Goal: Navigation & Orientation: Find specific page/section

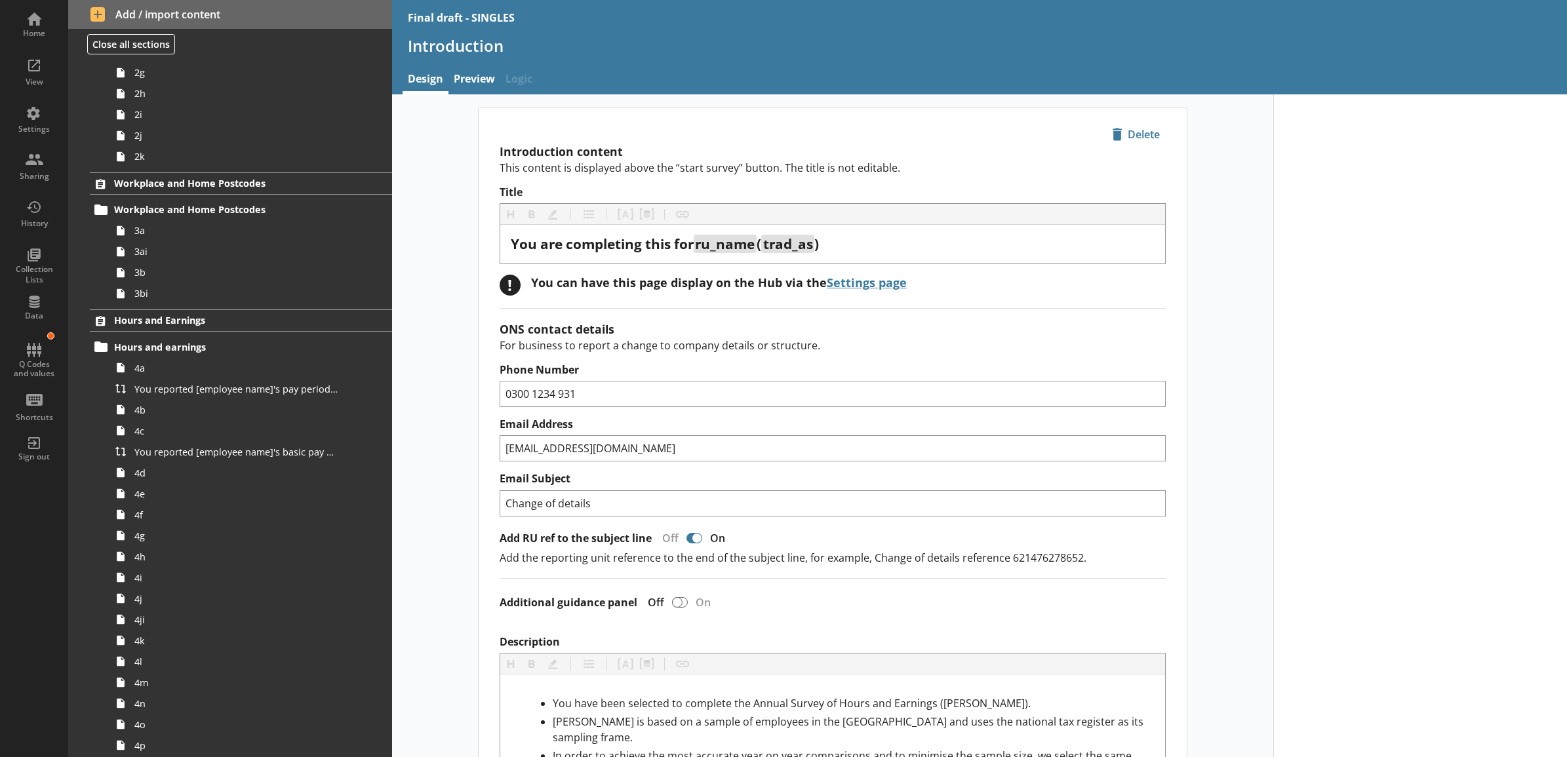
scroll to position [410, 0]
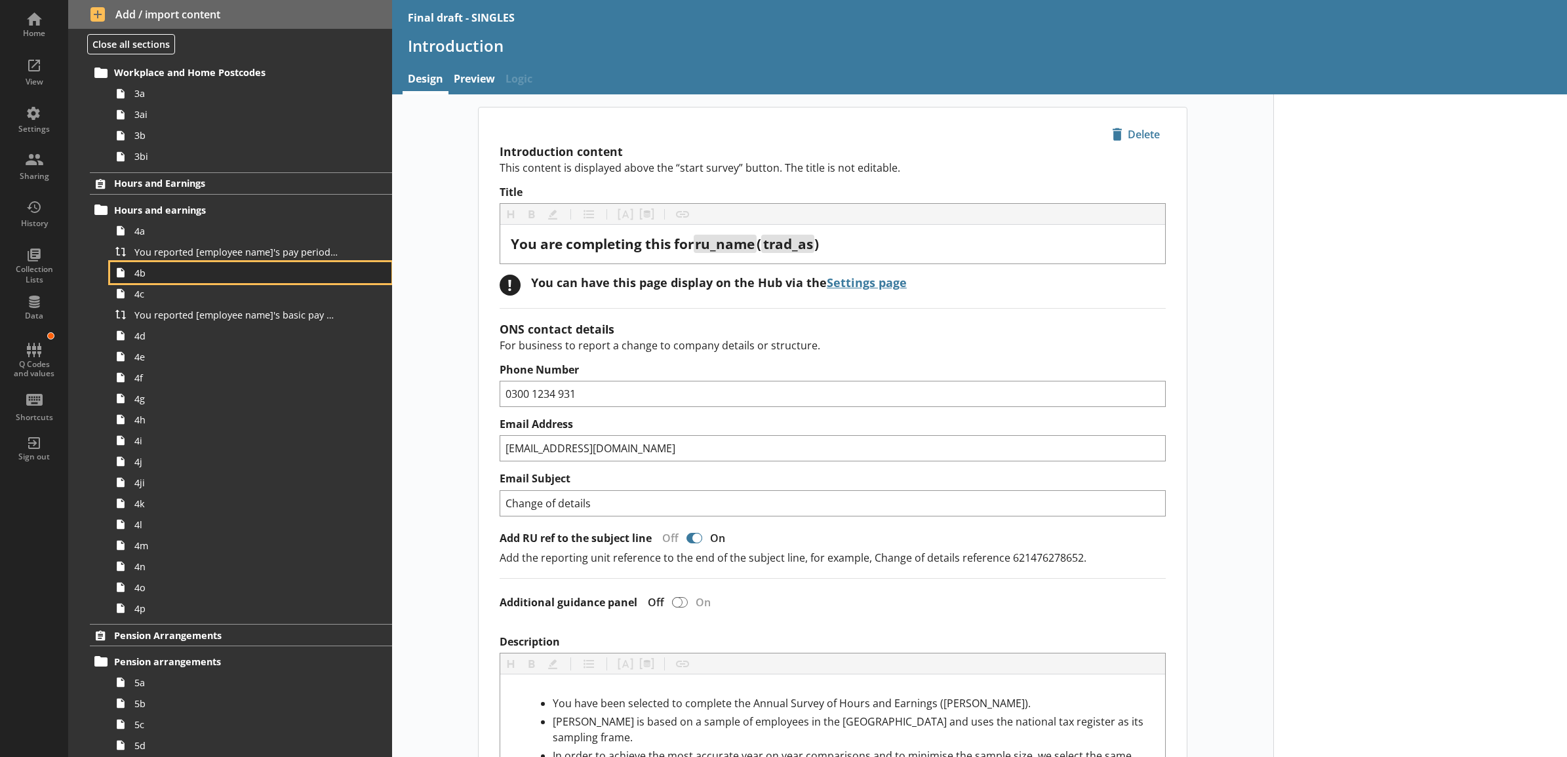
click at [198, 274] on span "4b" at bounding box center [236, 273] width 204 height 12
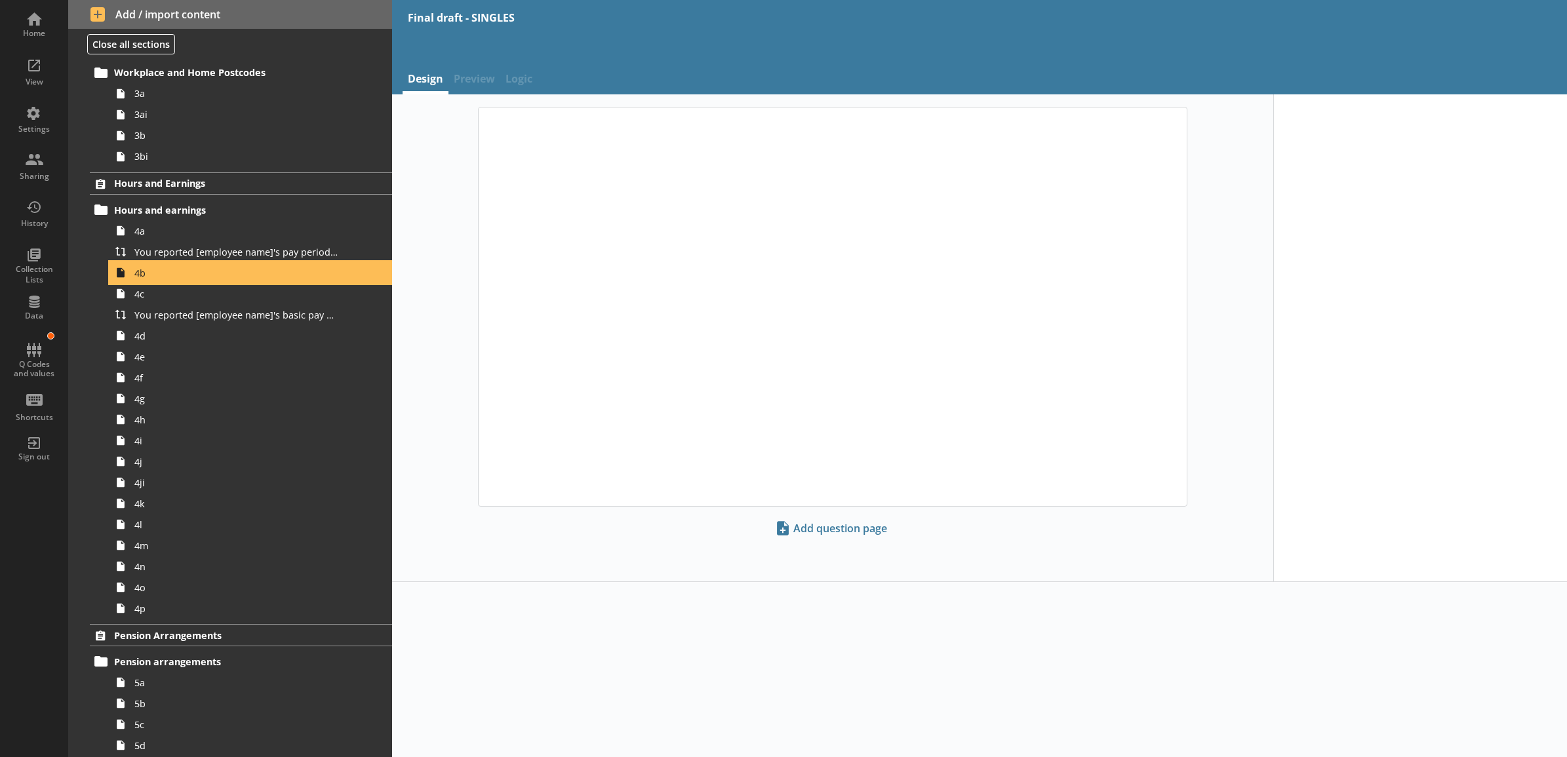
type textarea "x"
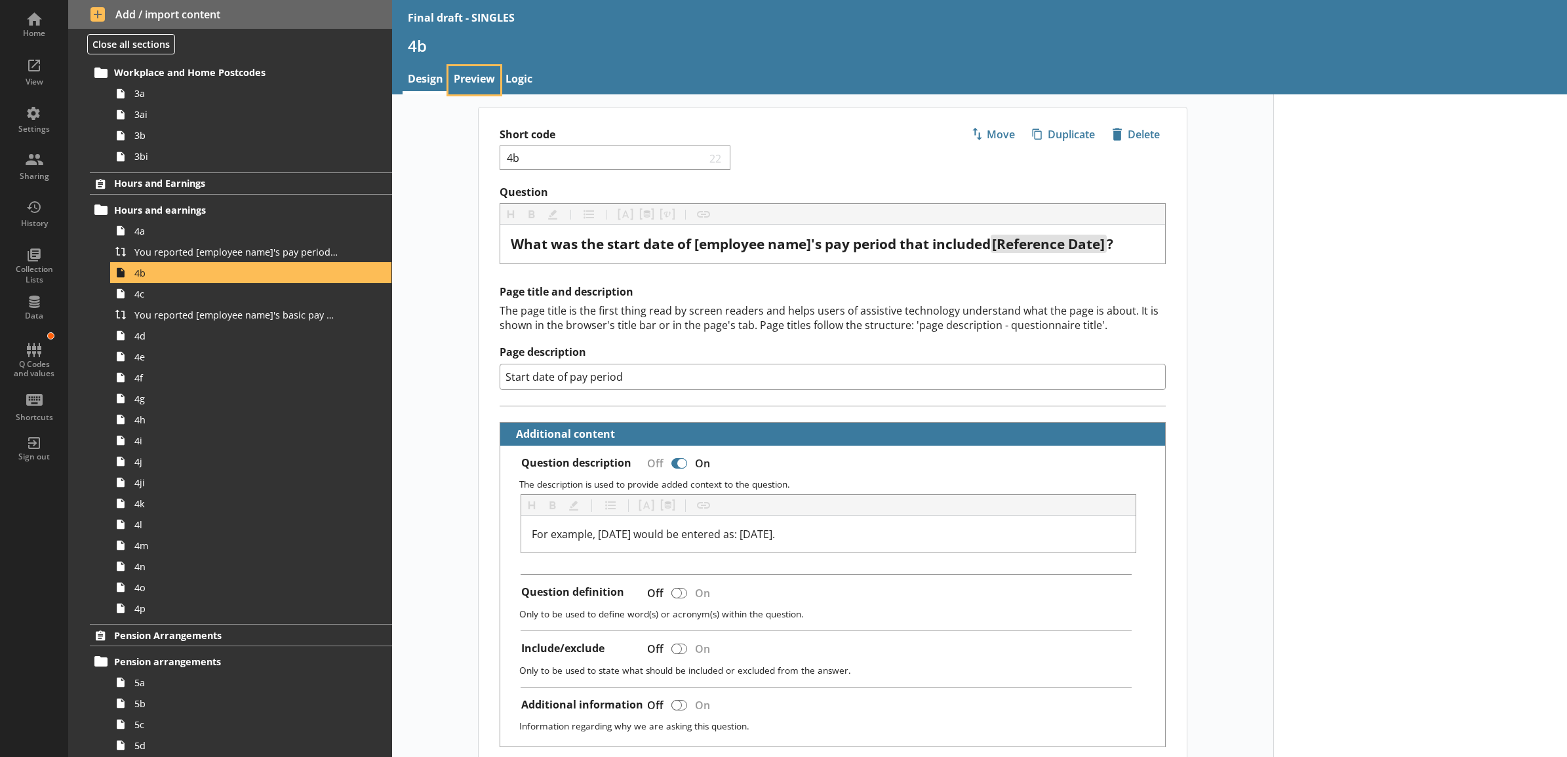
click at [461, 92] on link "Preview" at bounding box center [475, 80] width 52 height 28
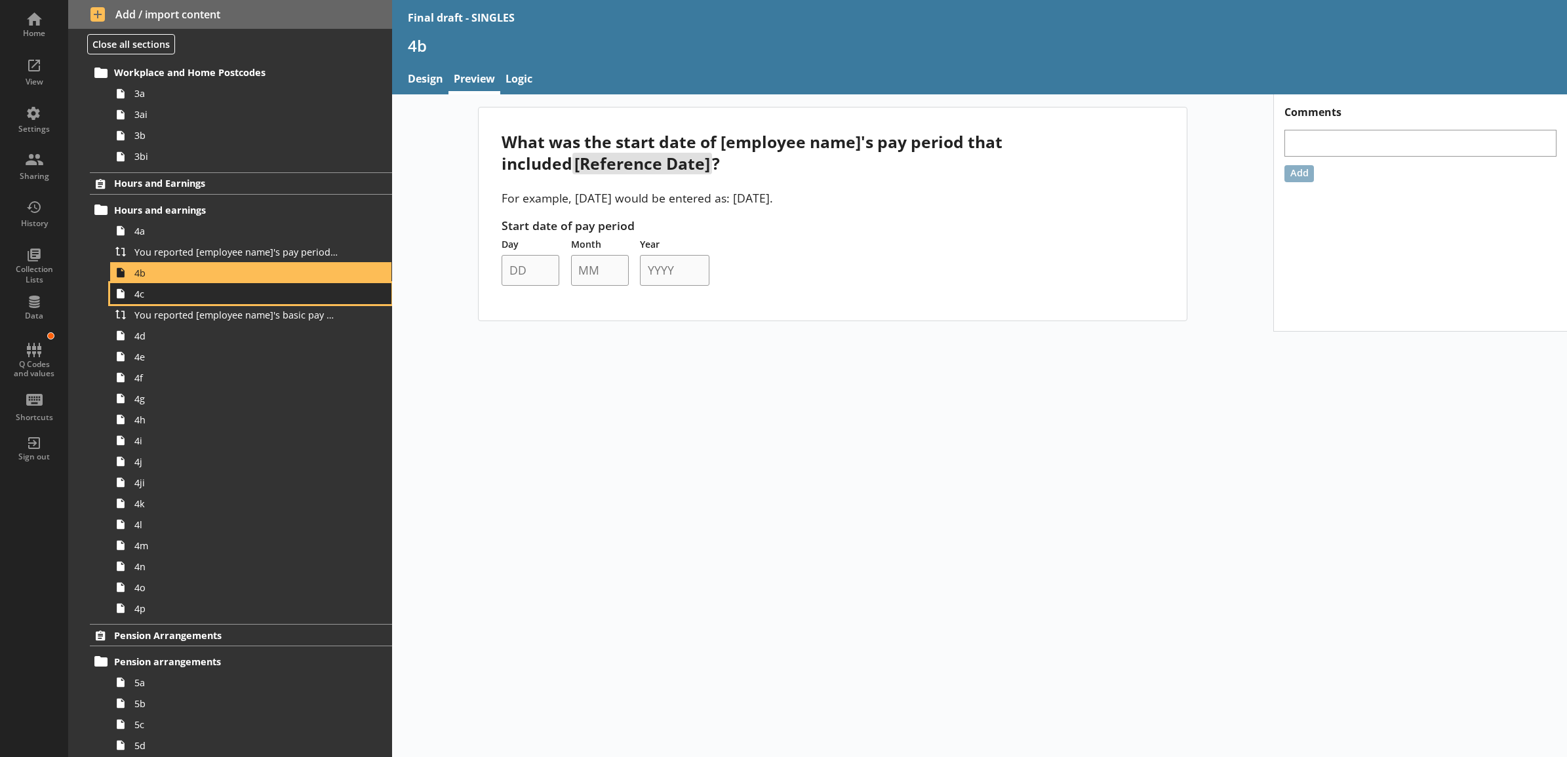
click at [231, 302] on link "4c" at bounding box center [250, 293] width 281 height 21
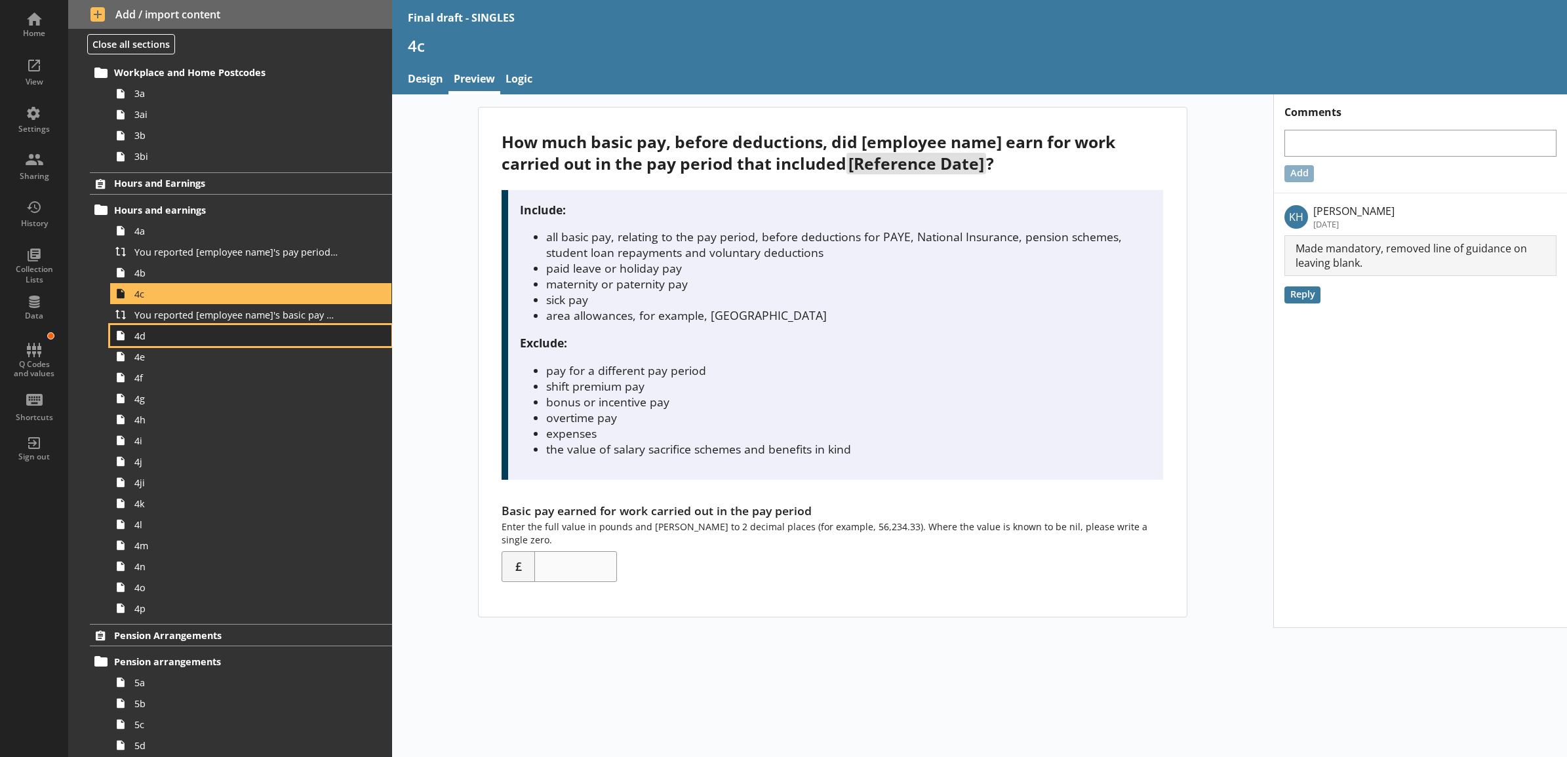
click at [170, 341] on span "4d" at bounding box center [236, 336] width 204 height 12
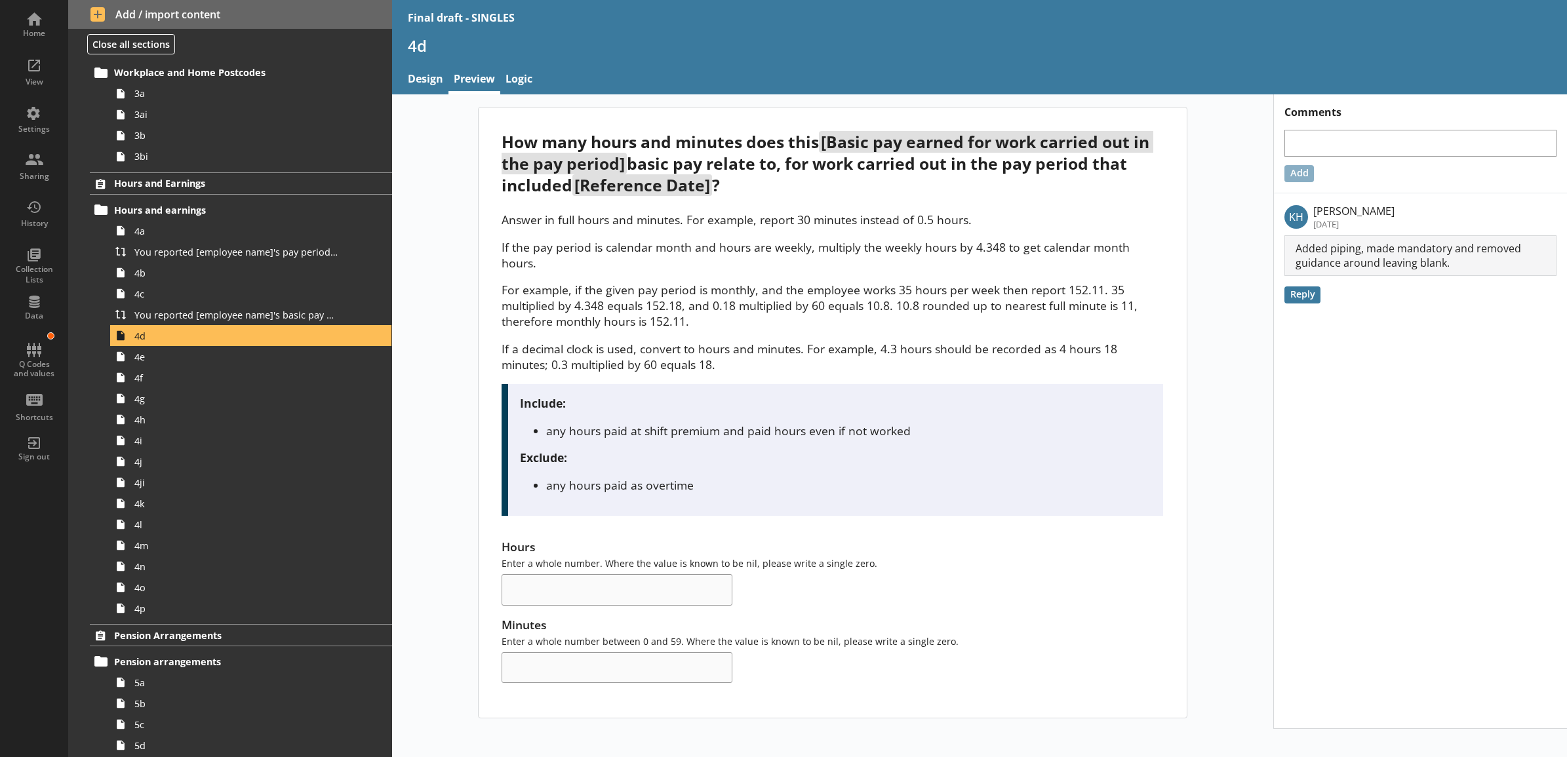
click at [624, 164] on span "[Basic pay earned for work carried out in the pay period]" at bounding box center [828, 152] width 652 height 43
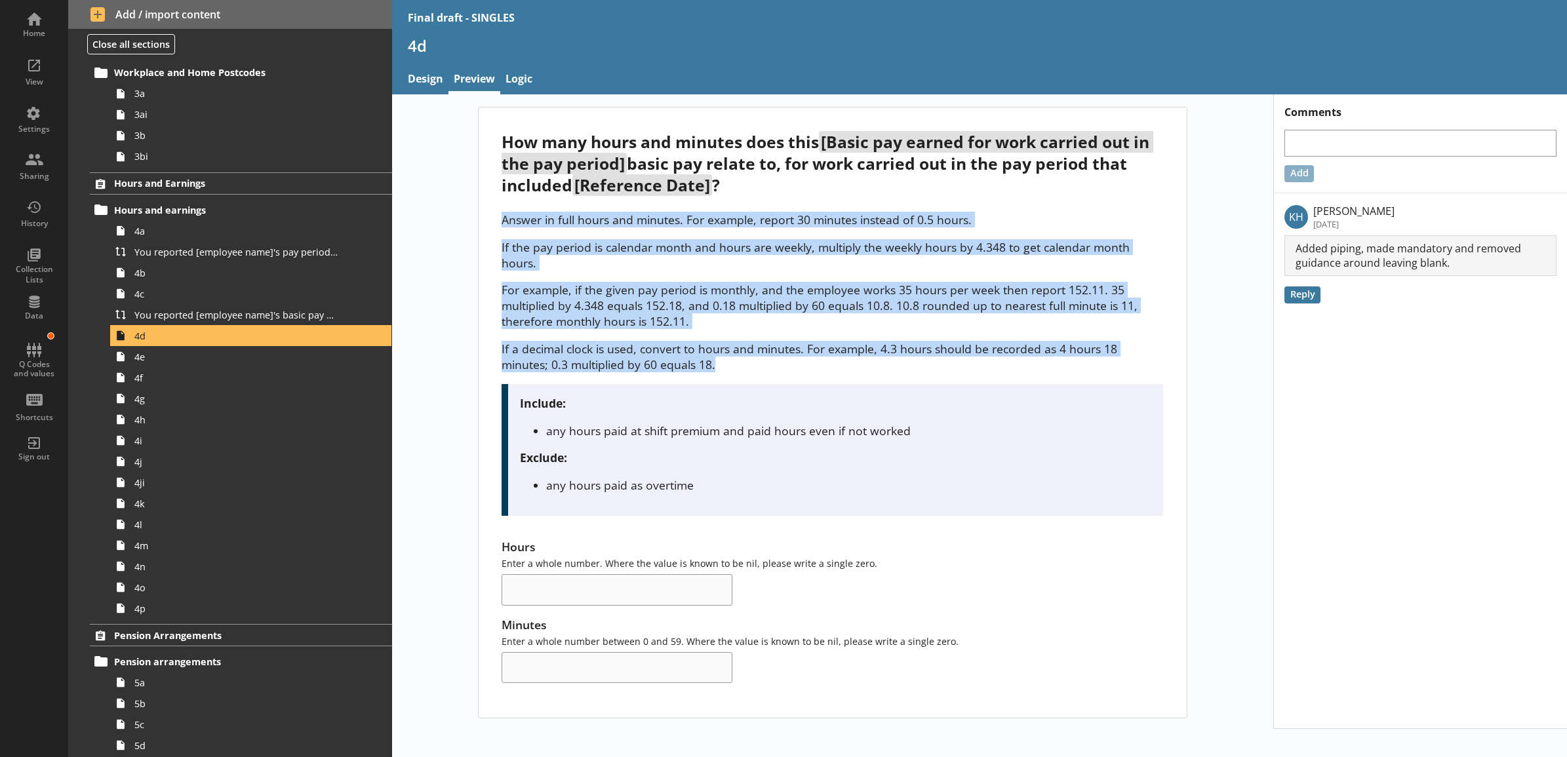
drag, startPoint x: 499, startPoint y: 224, endPoint x: 795, endPoint y: 350, distance: 321.2
click at [795, 350] on div "How many hours and minutes does this [Basic pay earned for work carried out in …" at bounding box center [833, 413] width 708 height 610
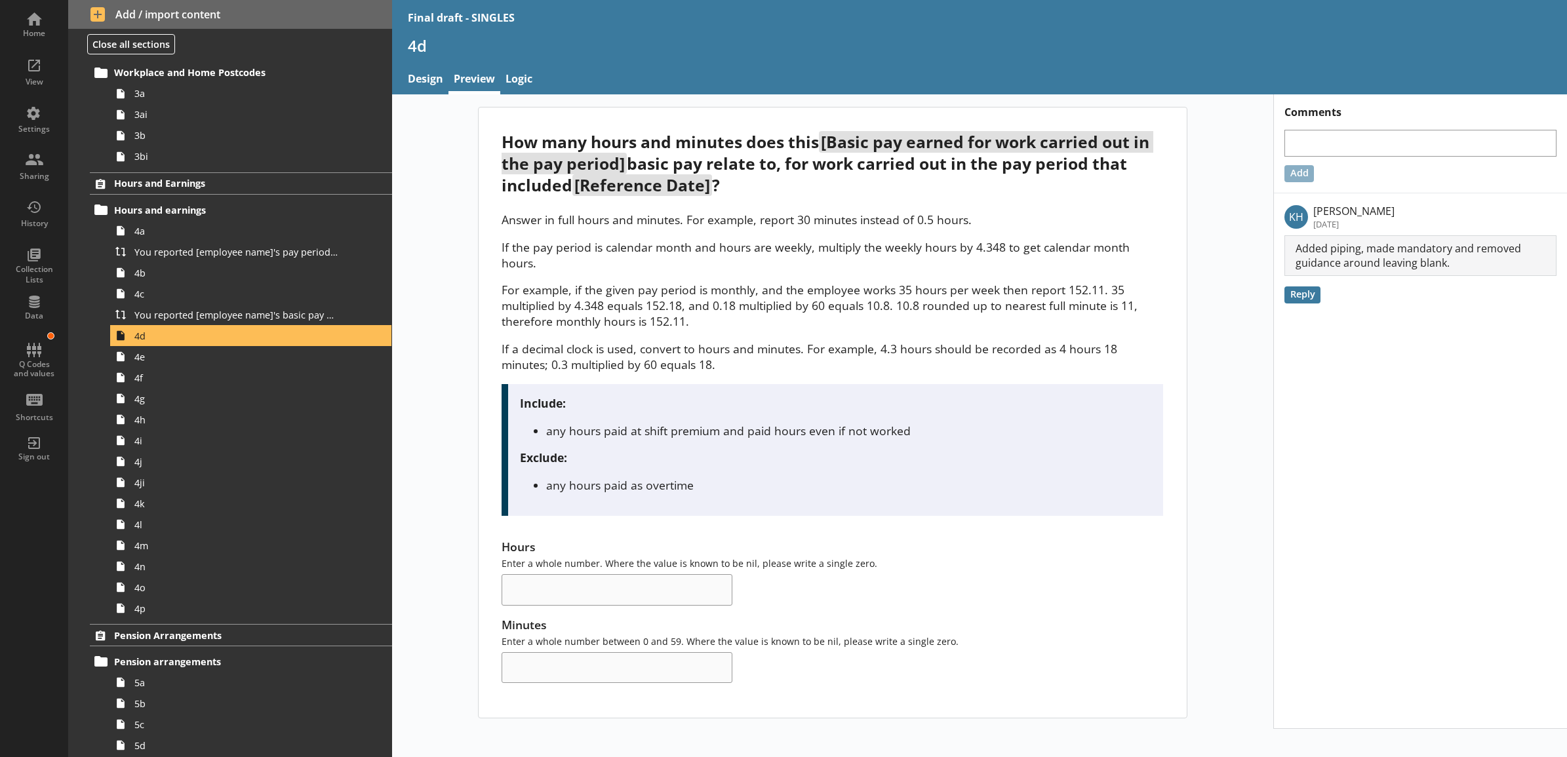
drag, startPoint x: 795, startPoint y: 350, endPoint x: 749, endPoint y: 403, distance: 70.3
click at [749, 403] on div "Include: any hours paid at shift premium and paid hours even if not worked Excl…" at bounding box center [833, 450] width 662 height 132
click at [237, 356] on span "4e" at bounding box center [236, 357] width 204 height 12
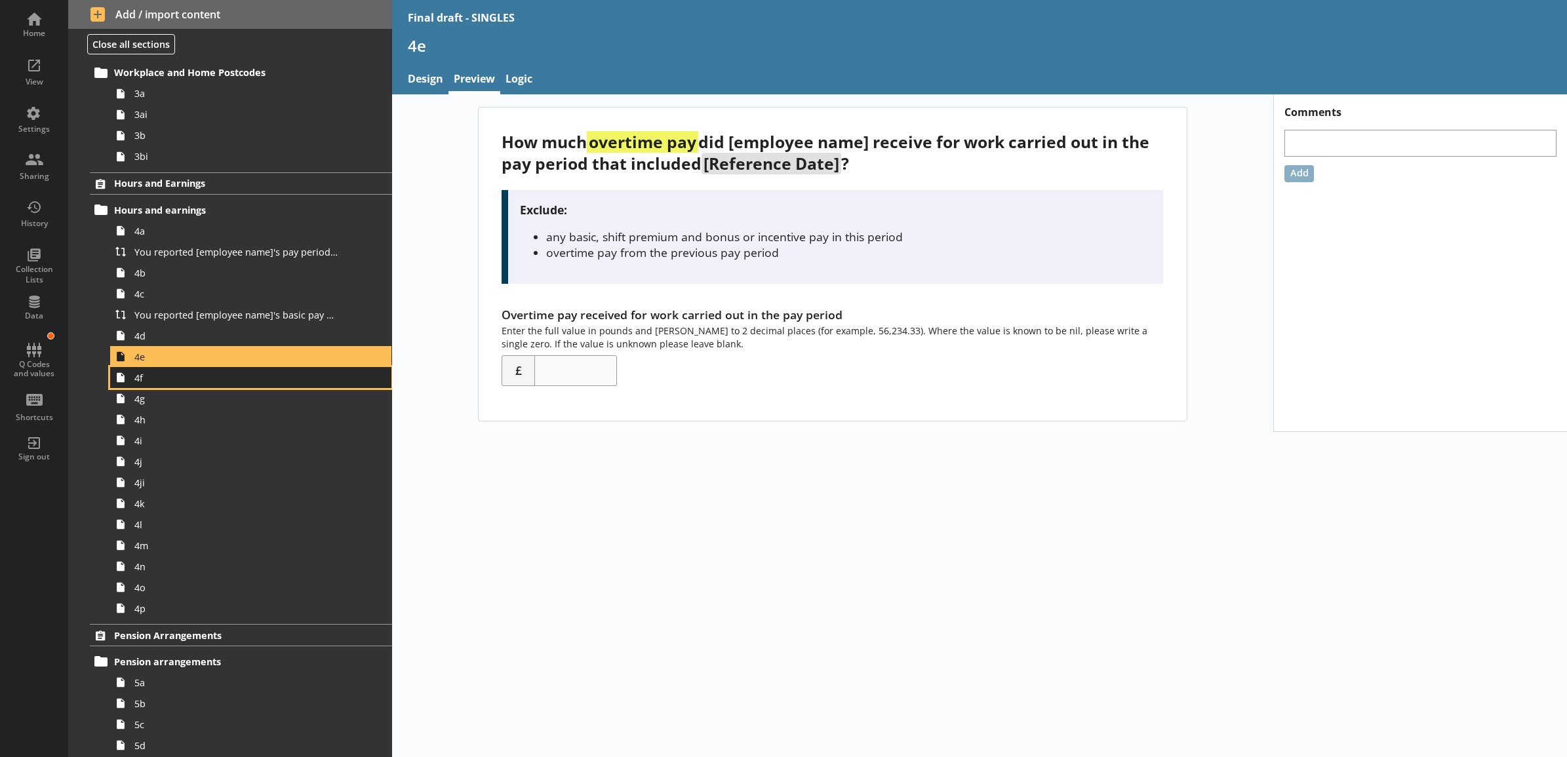
click at [230, 377] on span "4f" at bounding box center [236, 378] width 204 height 12
